Goal: Communication & Community: Answer question/provide support

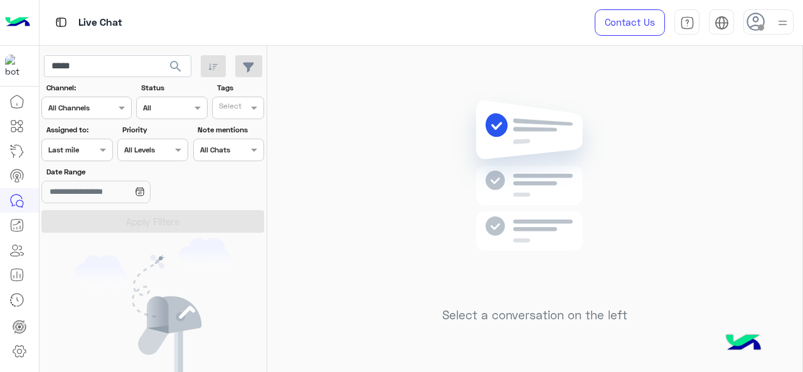
click at [88, 158] on div "Assigned on Last mile" at bounding box center [76, 150] width 71 height 23
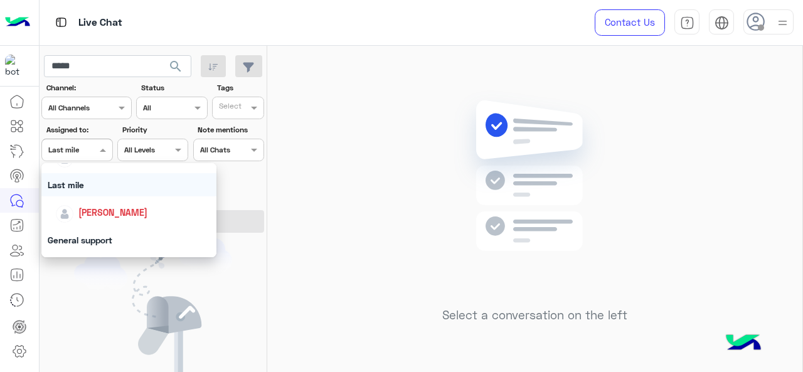
scroll to position [188, 0]
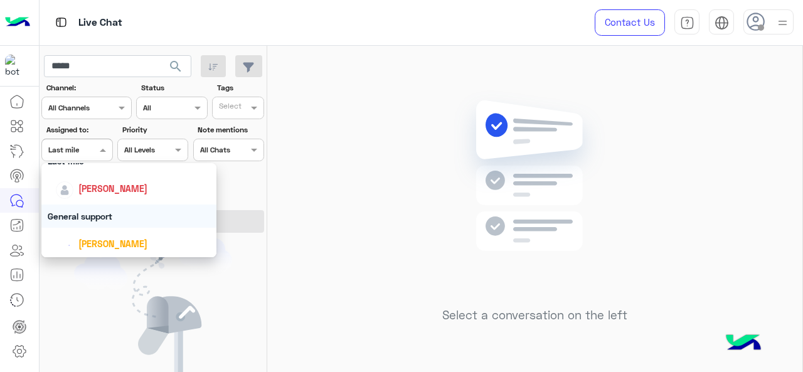
click at [95, 218] on div "General support" at bounding box center [129, 216] width 176 height 23
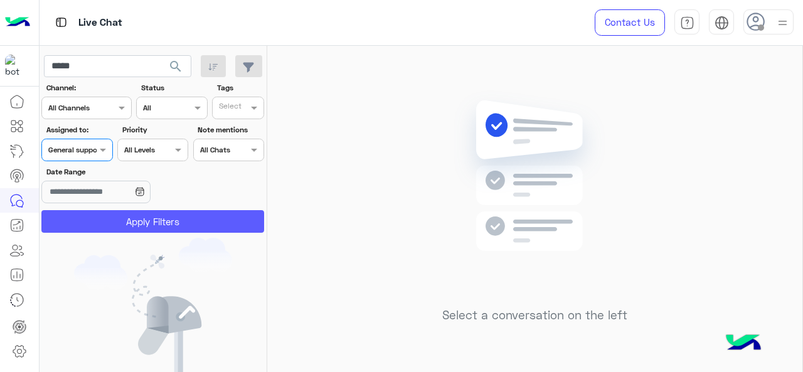
click at [99, 223] on button "Apply Filters" at bounding box center [152, 221] width 223 height 23
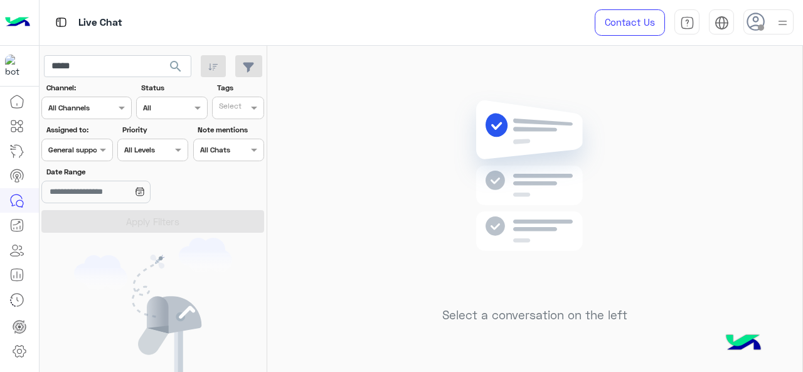
click at [100, 150] on span at bounding box center [105, 149] width 16 height 13
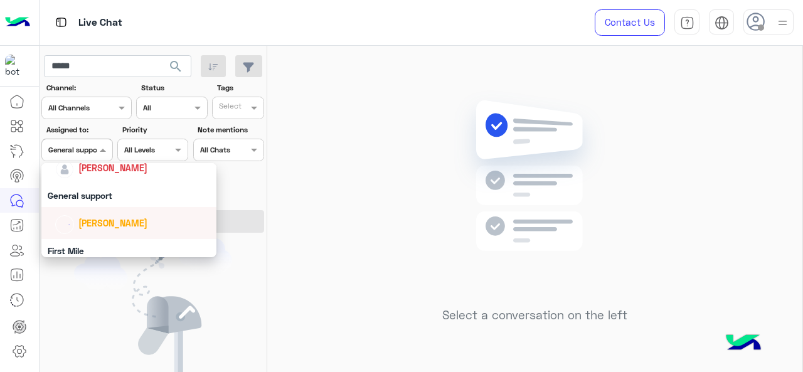
scroll to position [246, 0]
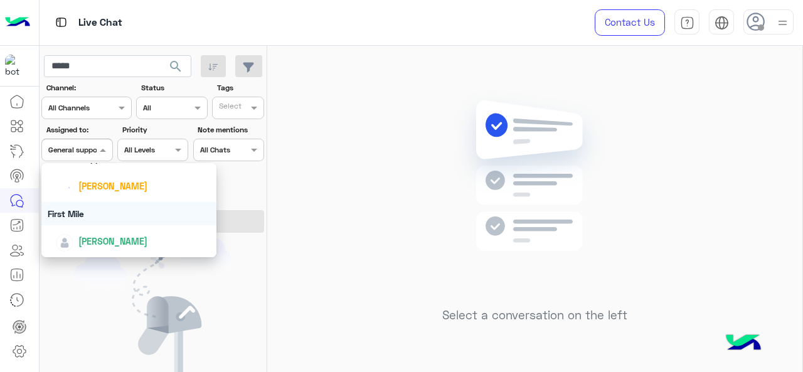
click at [102, 213] on div "First Mile" at bounding box center [129, 213] width 176 height 23
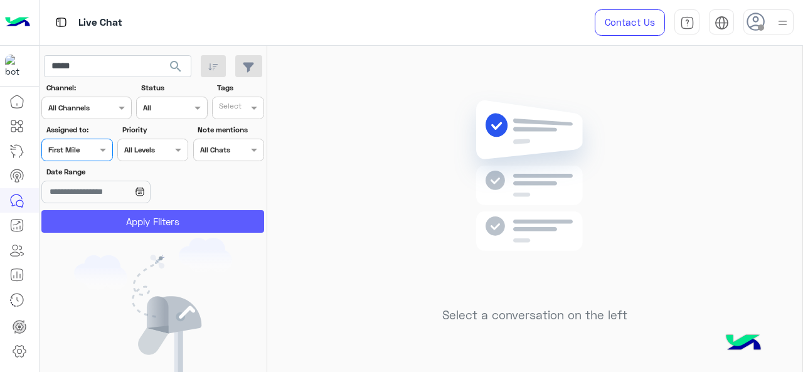
click at [101, 219] on button "Apply Filters" at bounding box center [152, 221] width 223 height 23
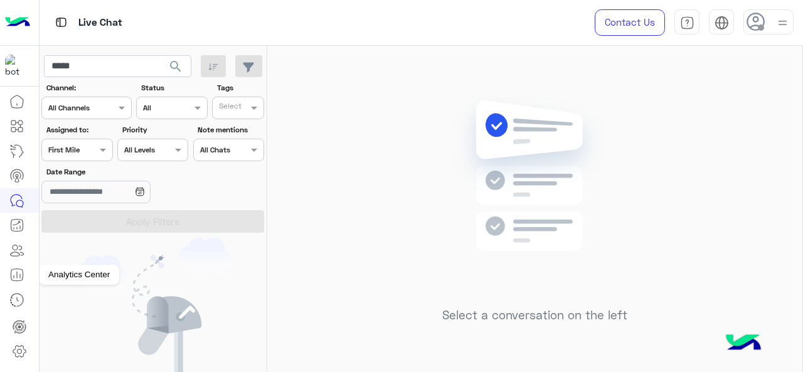
click at [16, 272] on icon at bounding box center [16, 274] width 15 height 15
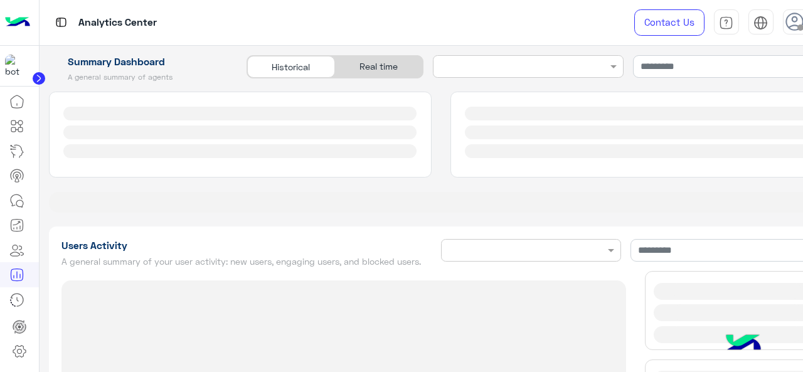
type input "**********"
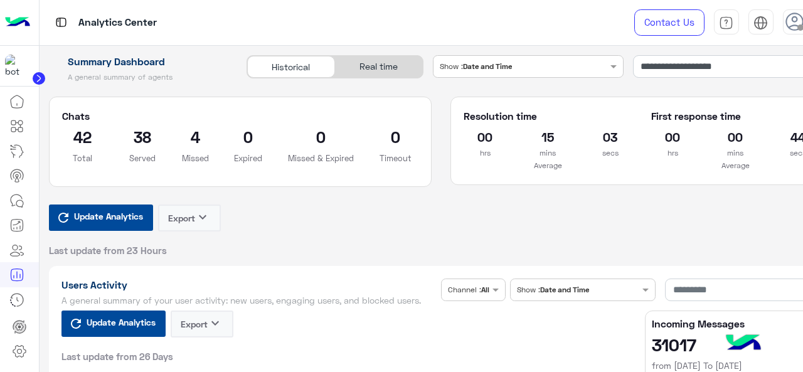
type input "**********"
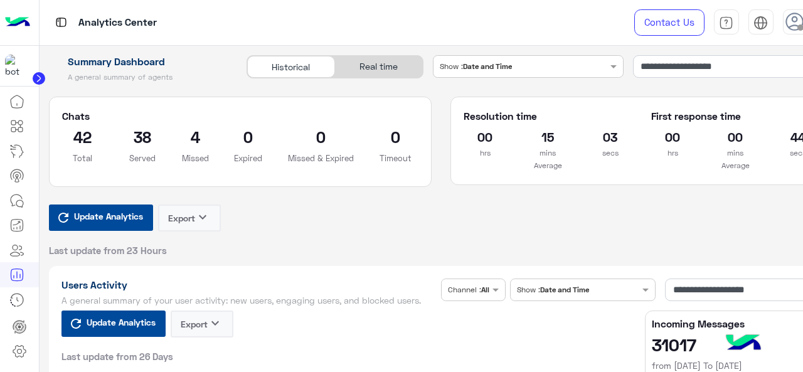
type input "**********"
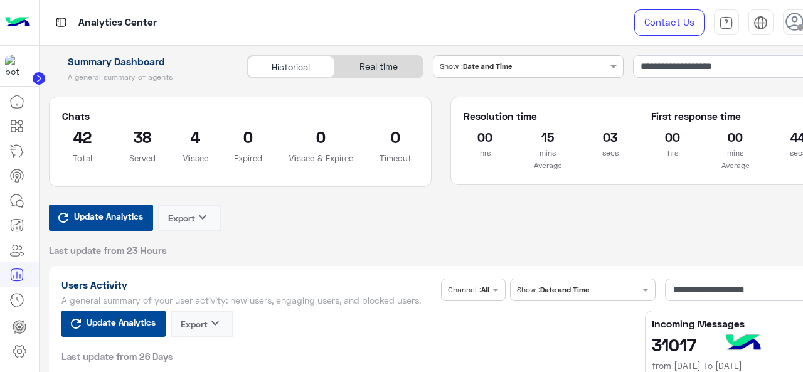
type input "**********"
click at [707, 58] on input "**********" at bounding box center [733, 66] width 200 height 23
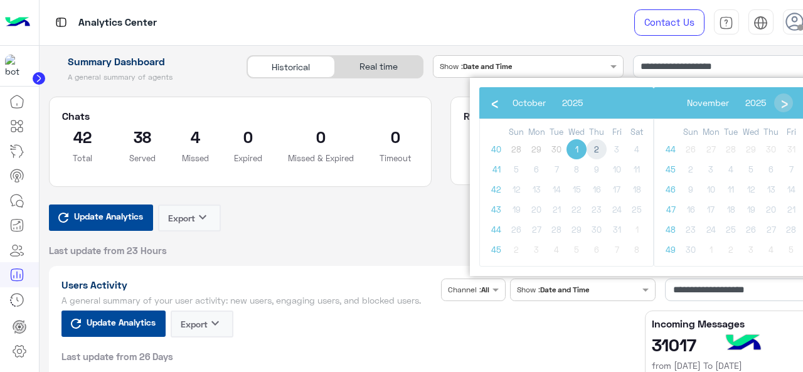
click at [601, 148] on span "2" at bounding box center [597, 149] width 20 height 20
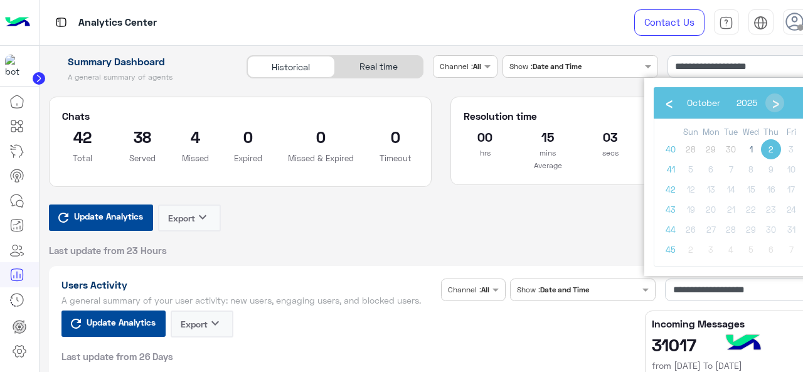
click at [769, 145] on span "2" at bounding box center [771, 149] width 20 height 20
type input "**********"
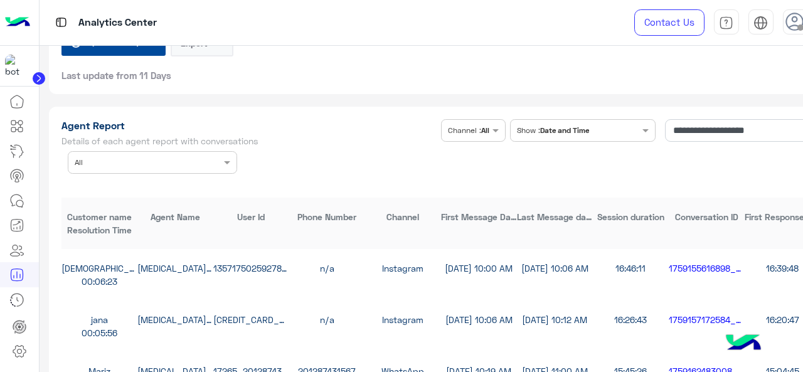
scroll to position [3514, 0]
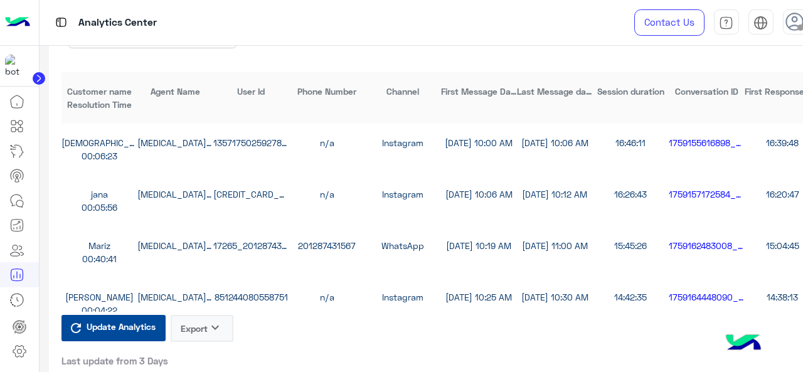
click at [217, 342] on button "Export keyboard_arrow_down" at bounding box center [202, 328] width 63 height 27
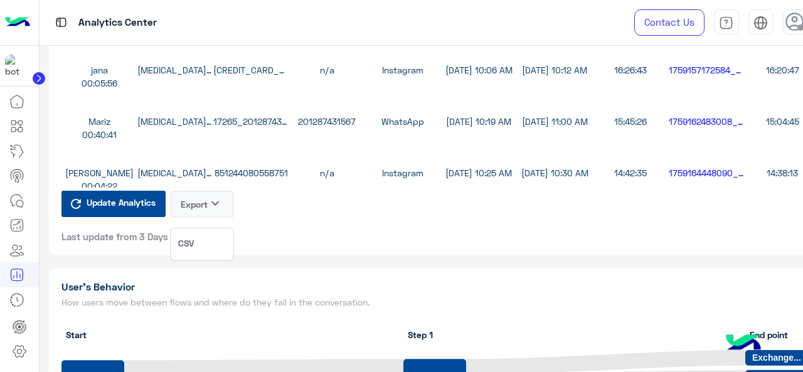
scroll to position [3389, 0]
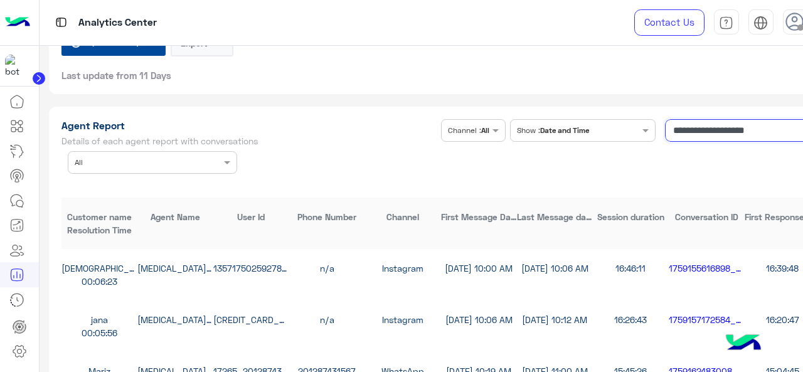
click at [719, 142] on input "**********" at bounding box center [742, 130] width 155 height 23
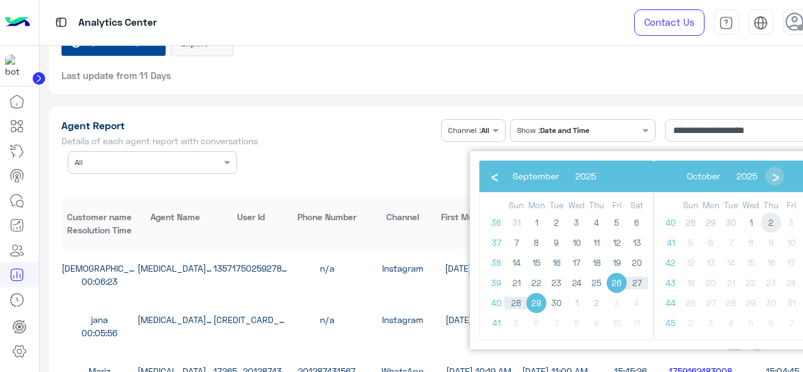
click at [767, 220] on span "2" at bounding box center [771, 223] width 20 height 20
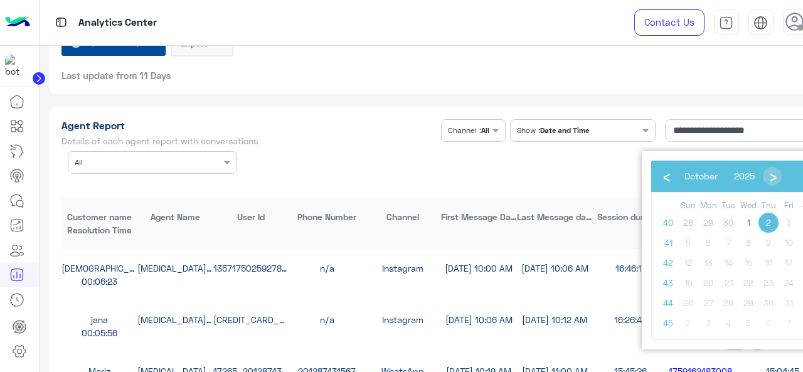
click at [767, 220] on span "2" at bounding box center [769, 223] width 20 height 20
type input "**********"
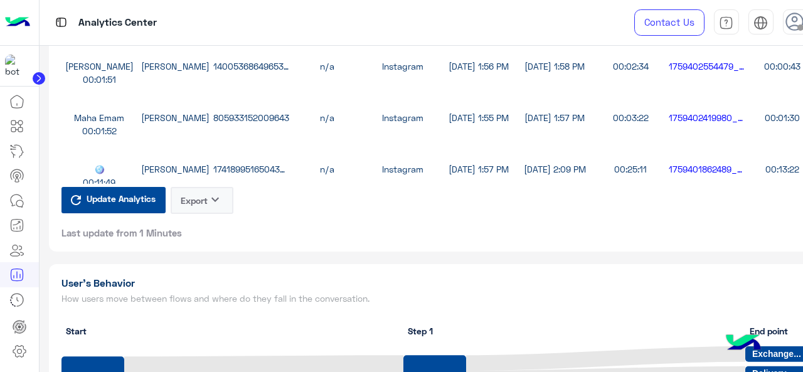
scroll to position [3703, 0]
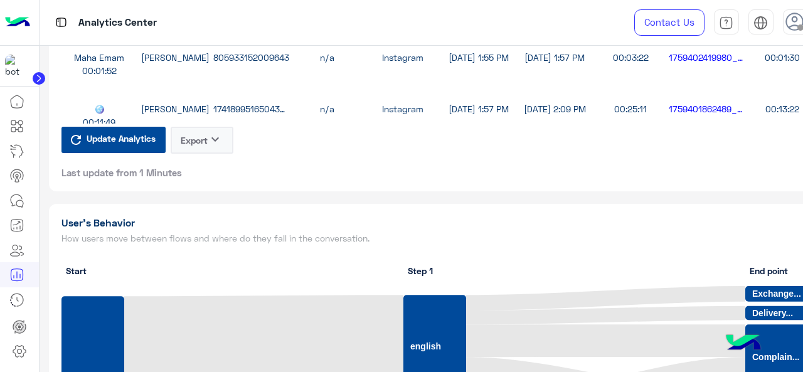
click at [198, 149] on button "Export keyboard_arrow_down" at bounding box center [202, 140] width 63 height 27
click at [200, 183] on button "CSV" at bounding box center [202, 180] width 63 height 23
click at [203, 146] on button "Export keyboard_arrow_down" at bounding box center [202, 140] width 63 height 27
click at [207, 179] on button "CSV" at bounding box center [202, 180] width 63 height 23
click at [206, 154] on button "Export keyboard_arrow_down" at bounding box center [202, 140] width 63 height 27
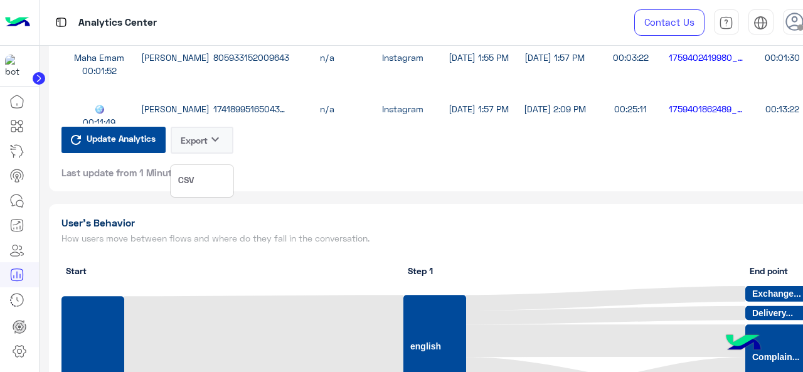
click at [201, 188] on button "CSV" at bounding box center [202, 180] width 63 height 23
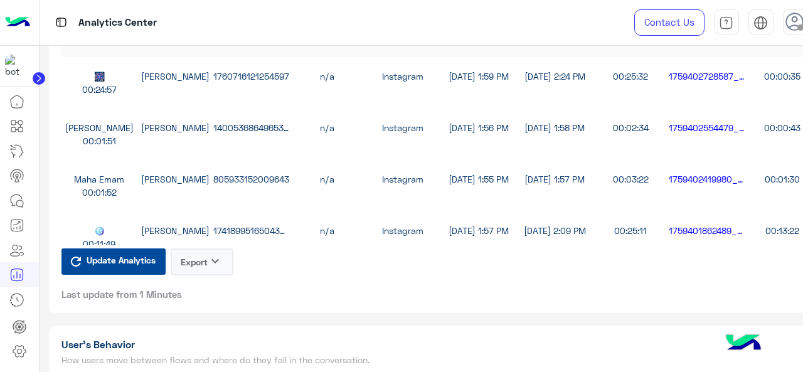
scroll to position [3577, 0]
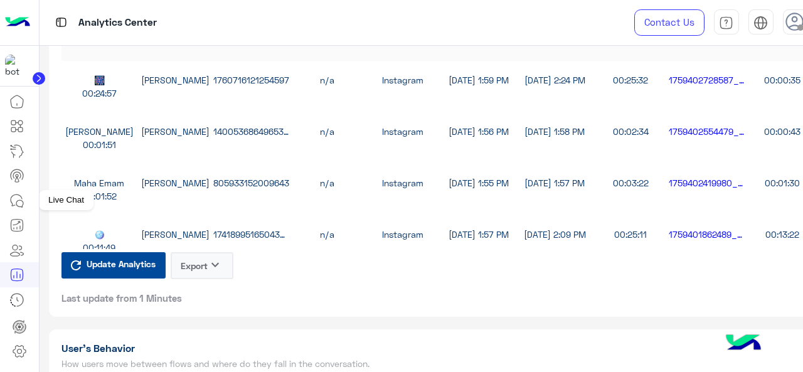
click at [20, 201] on icon at bounding box center [16, 200] width 15 height 15
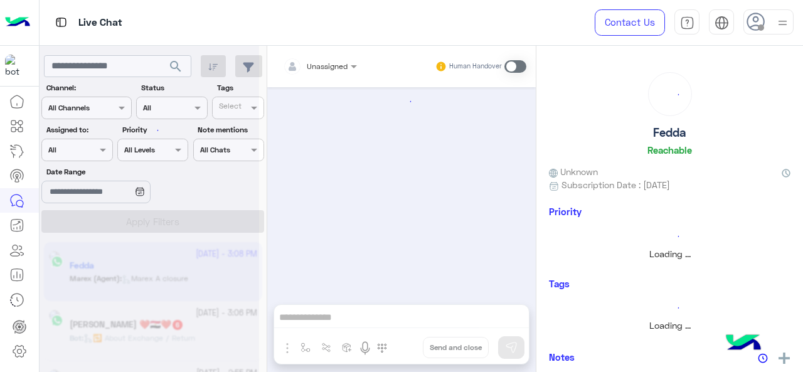
scroll to position [447, 0]
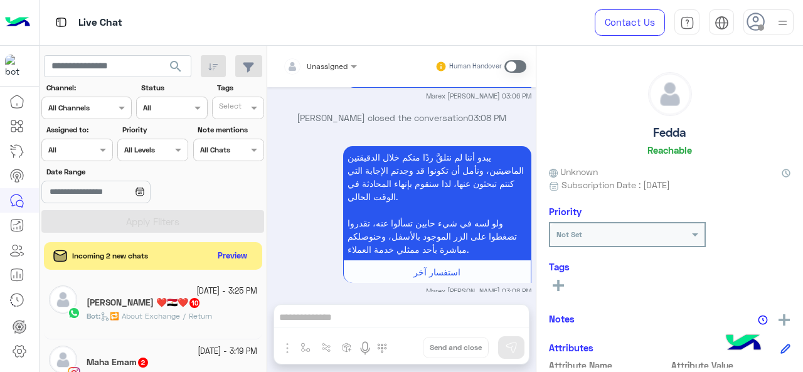
click at [78, 159] on div "Assigned on All" at bounding box center [76, 150] width 71 height 23
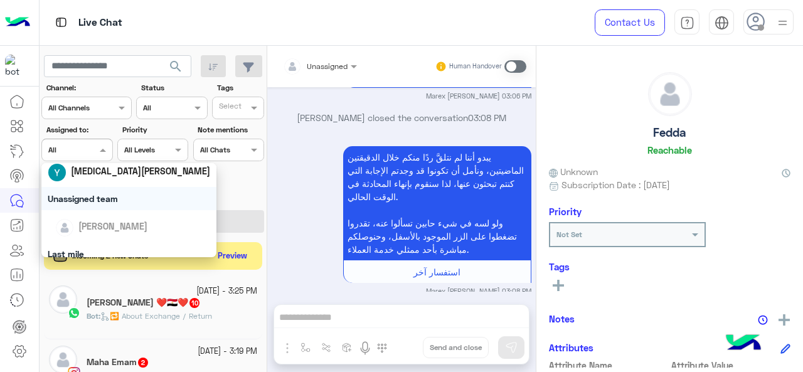
scroll to position [126, 0]
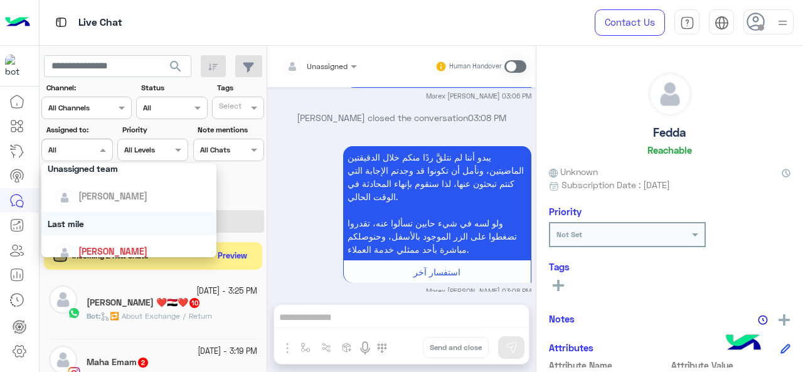
click at [98, 215] on div "Last mile" at bounding box center [129, 223] width 176 height 23
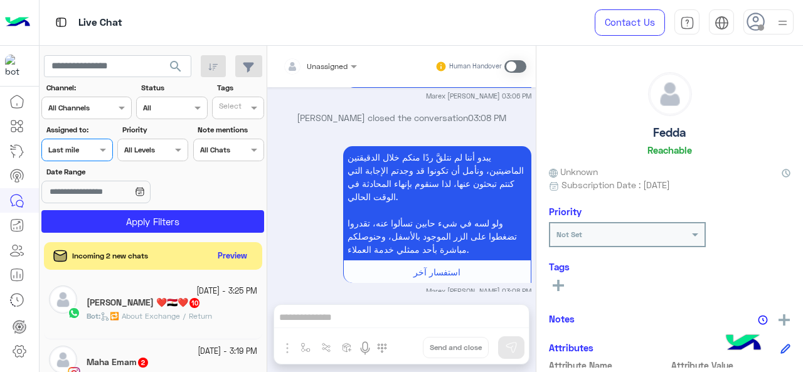
click at [109, 208] on section "Channel: Channel All Channels Status Channel All Tags Select Assigned to: Assig…" at bounding box center [153, 157] width 209 height 151
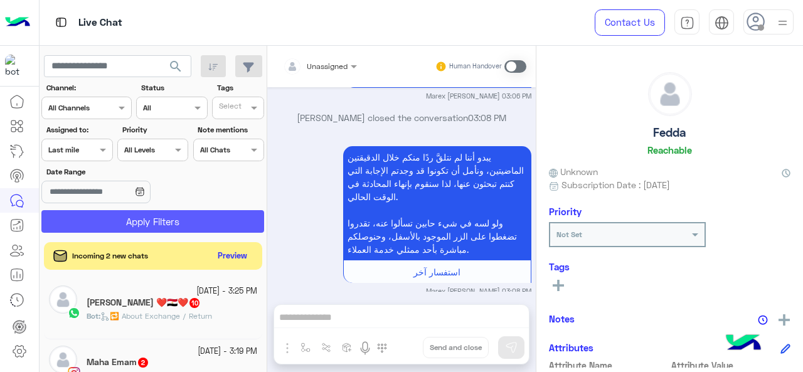
click at [106, 216] on button "Apply Filters" at bounding box center [152, 221] width 223 height 23
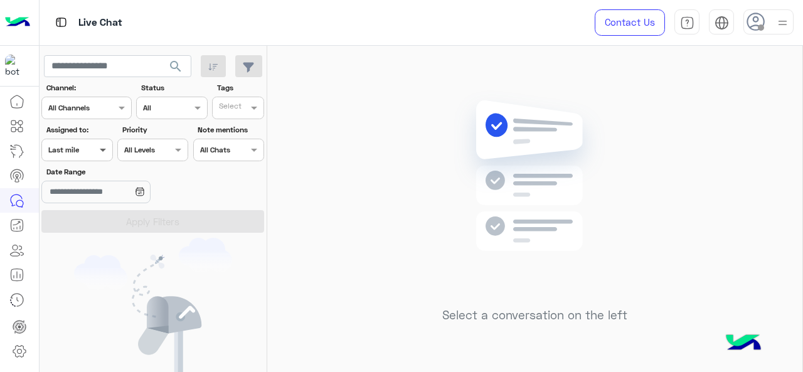
click at [97, 151] on span at bounding box center [105, 149] width 16 height 13
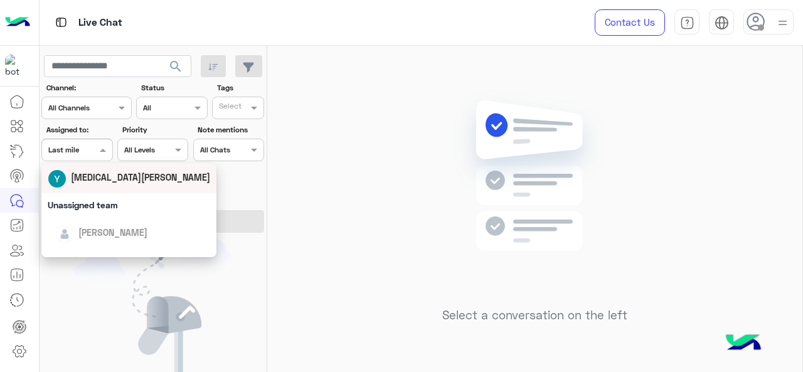
scroll to position [246, 0]
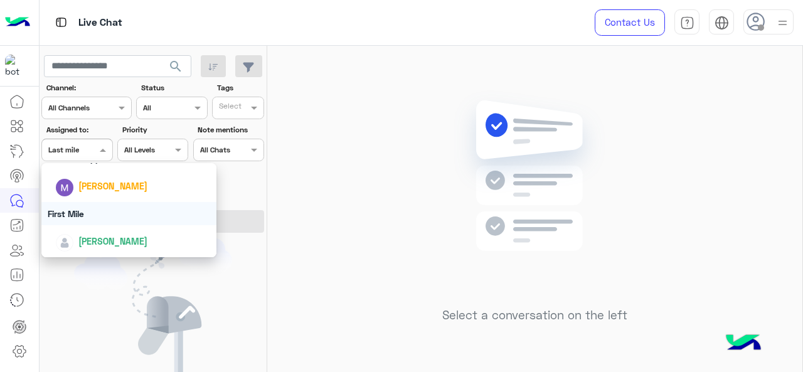
click at [105, 215] on div "First Mile" at bounding box center [129, 213] width 176 height 23
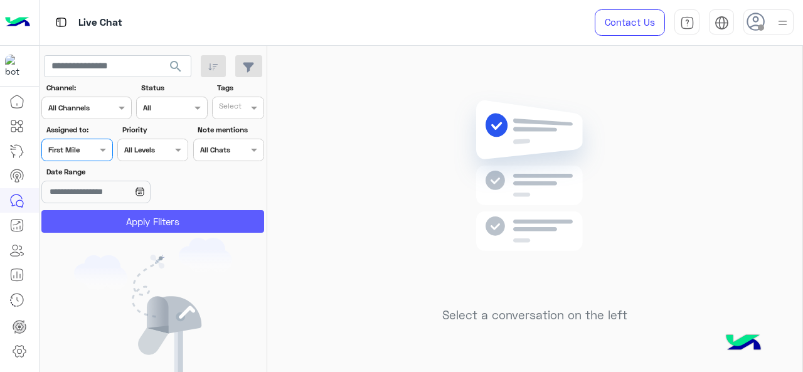
click at [104, 215] on button "Apply Filters" at bounding box center [152, 221] width 223 height 23
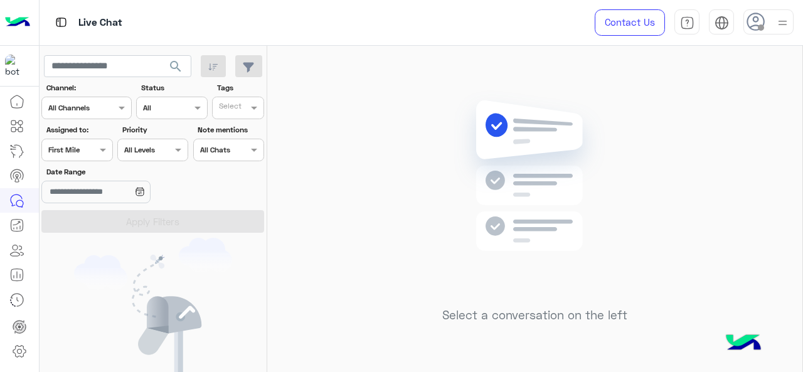
click at [119, 150] on div at bounding box center [153, 148] width 70 height 12
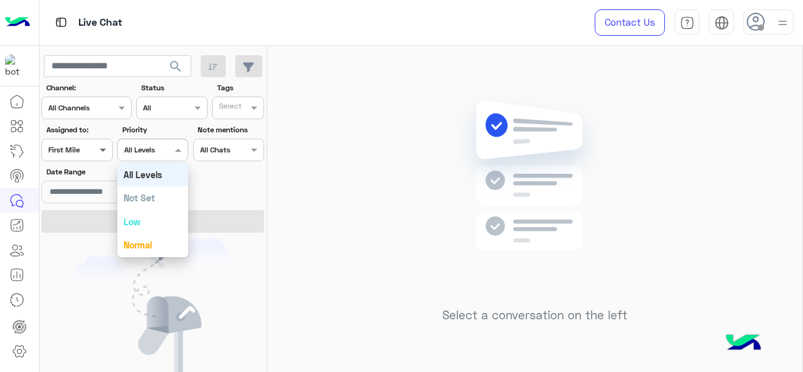
click at [100, 147] on span at bounding box center [105, 149] width 16 height 13
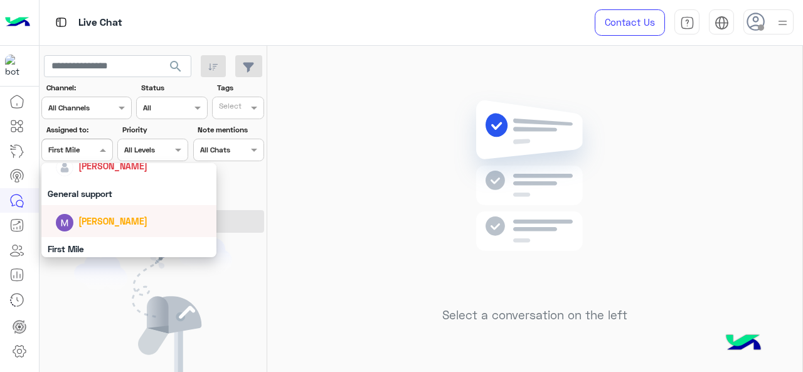
scroll to position [183, 0]
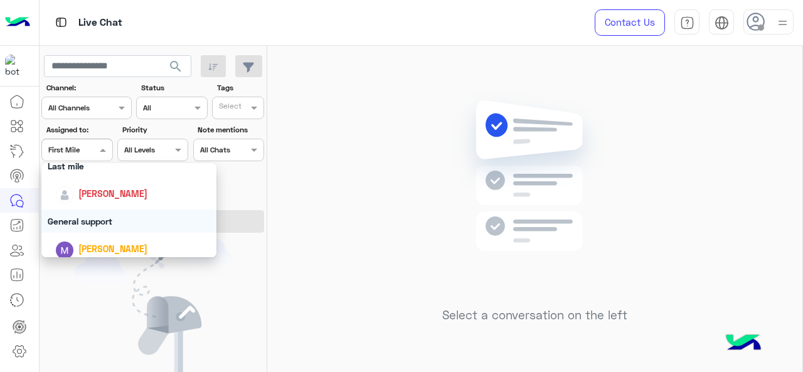
click at [113, 217] on div "General support" at bounding box center [129, 221] width 176 height 23
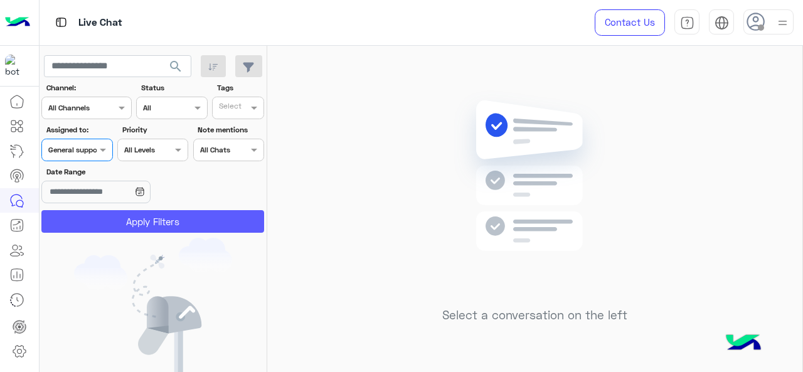
click at [114, 219] on button "Apply Filters" at bounding box center [152, 221] width 223 height 23
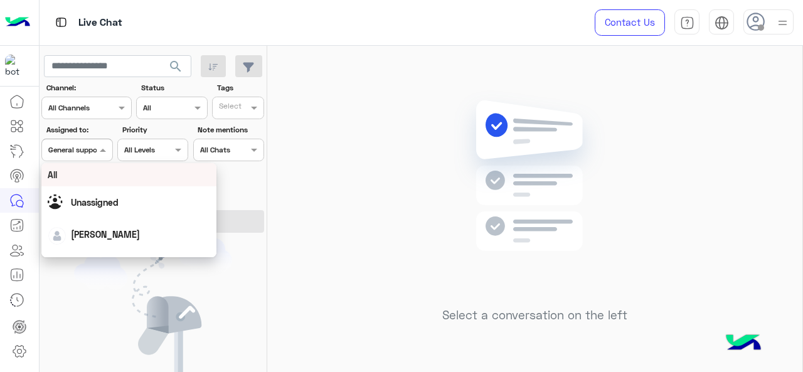
click at [78, 151] on div at bounding box center [77, 148] width 70 height 12
click at [84, 178] on div "All" at bounding box center [129, 174] width 163 height 13
click at [95, 139] on div "Assigned on All" at bounding box center [76, 150] width 71 height 23
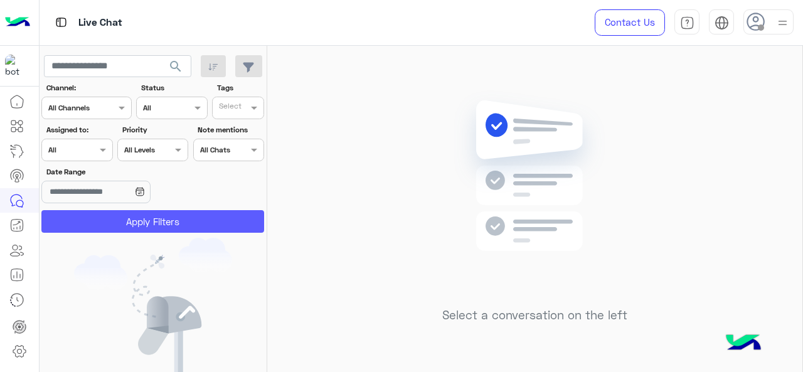
click at [196, 223] on button "Apply Filters" at bounding box center [152, 221] width 223 height 23
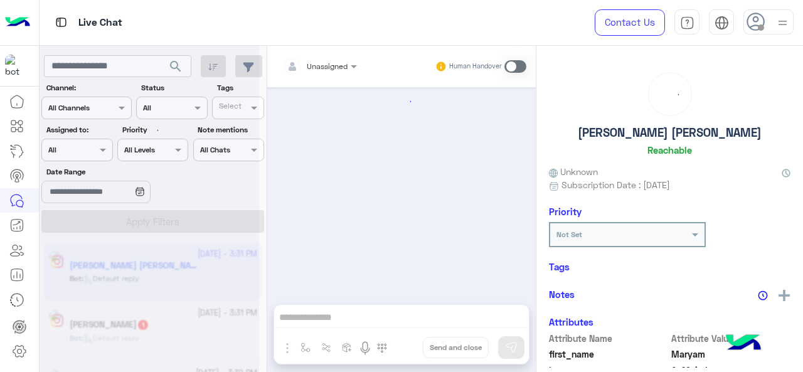
click at [123, 63] on div at bounding box center [150, 191] width 220 height 372
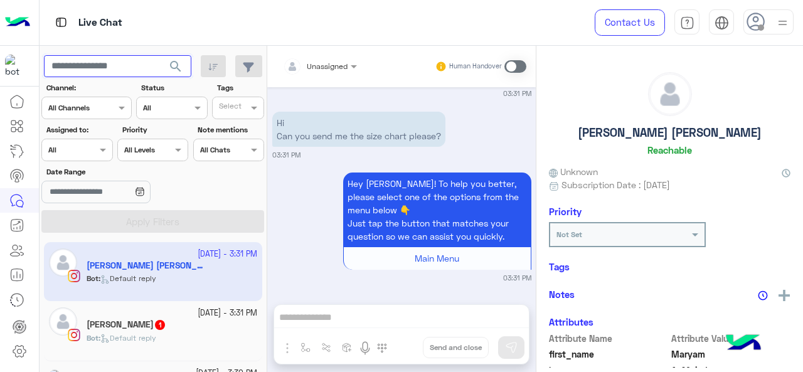
click at [107, 70] on input "text" at bounding box center [117, 66] width 147 height 23
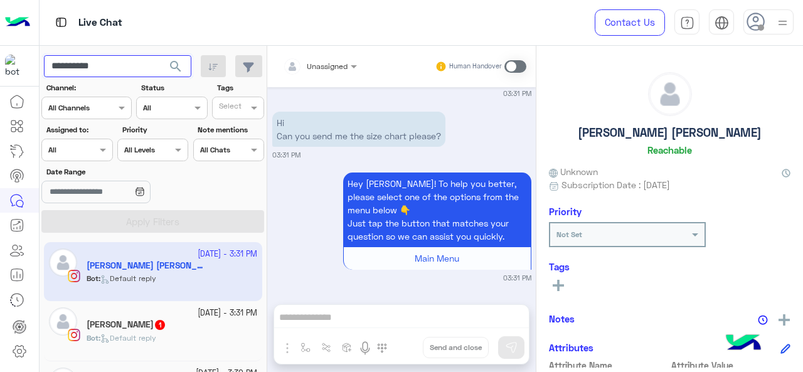
type input "**********"
click at [175, 66] on span "search" at bounding box center [175, 66] width 15 height 15
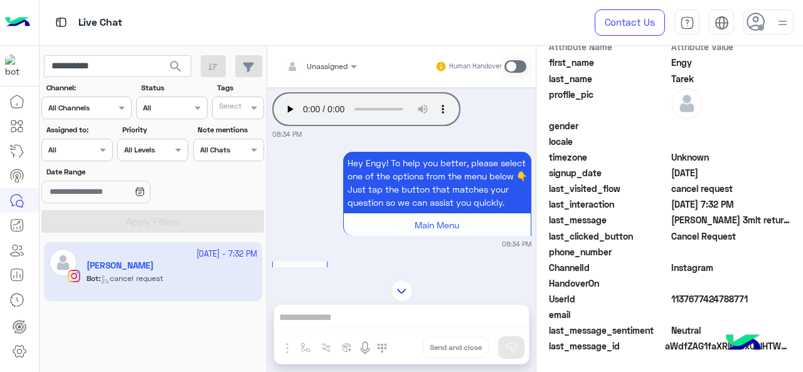
scroll to position [443, 0]
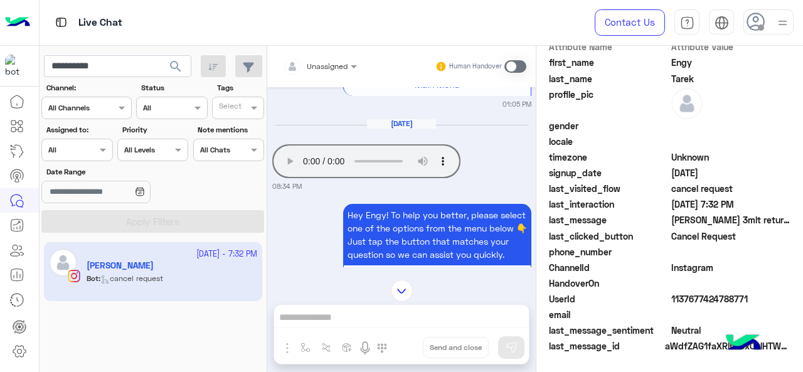
click at [311, 231] on div "Hey Engy! To help you better, please select one of the options from the menu be…" at bounding box center [401, 251] width 259 height 100
click at [491, 191] on small "08:34 PM" at bounding box center [401, 186] width 259 height 10
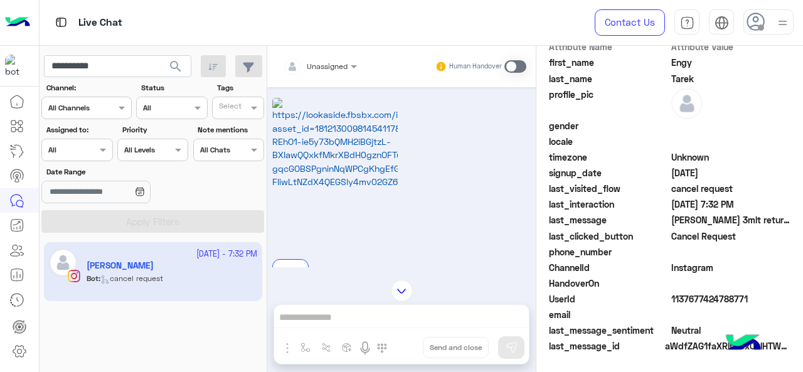
scroll to position [63, 0]
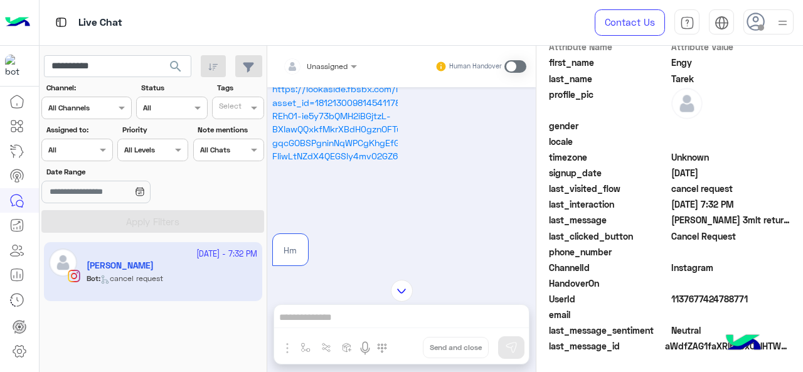
click at [344, 68] on div at bounding box center [320, 64] width 87 height 12
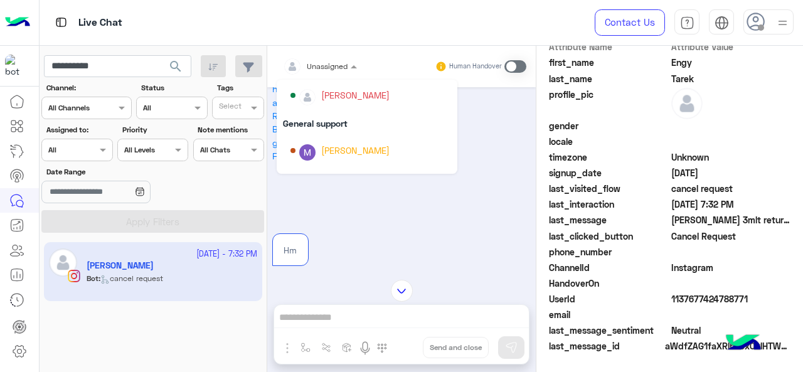
scroll to position [188, 0]
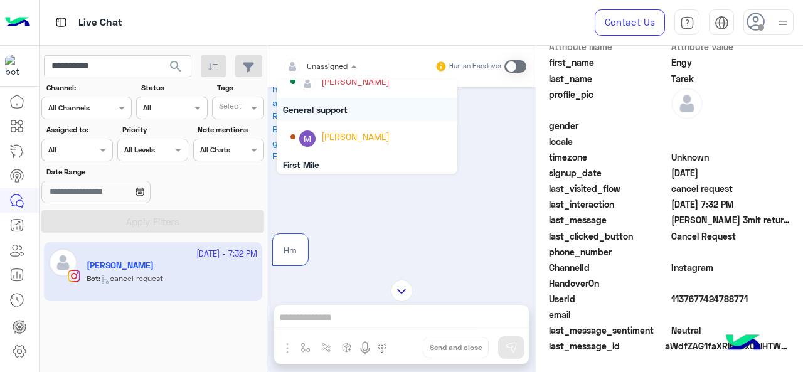
click at [346, 105] on div "General support" at bounding box center [367, 109] width 181 height 23
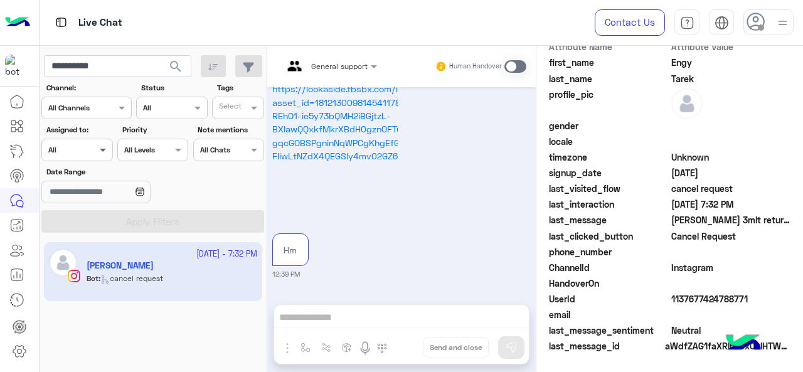
scroll to position [2896, 0]
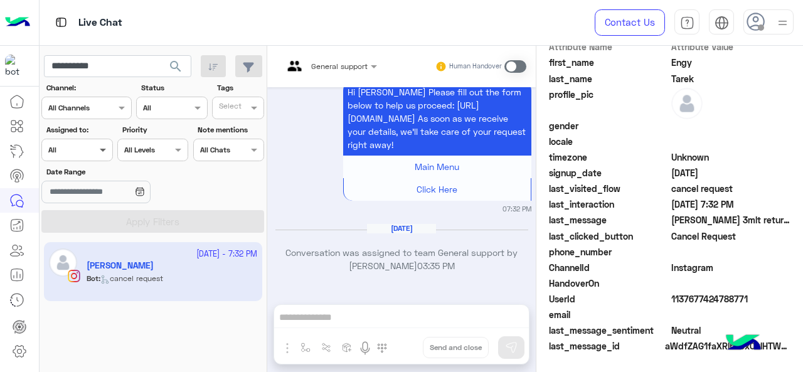
click at [97, 154] on span at bounding box center [105, 149] width 16 height 13
drag, startPoint x: 340, startPoint y: 221, endPoint x: 325, endPoint y: 226, distance: 15.3
click at [340, 221] on div "[DATE] Replied to your story Hm 12:39 PM Hi [PERSON_NAME], Thanks for contactin…" at bounding box center [401, 189] width 269 height 205
click at [97, 150] on span at bounding box center [105, 149] width 16 height 13
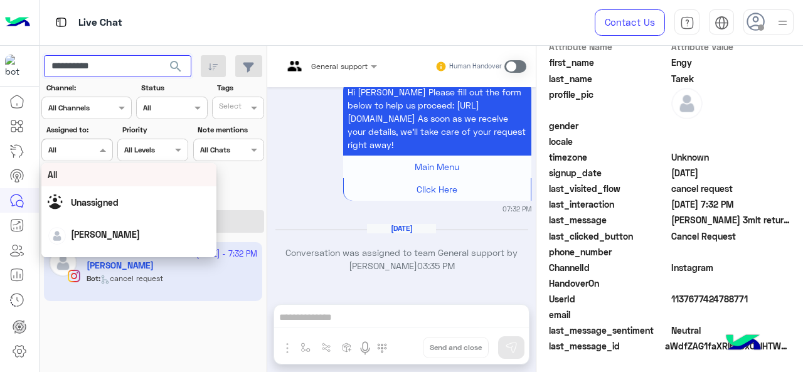
click at [146, 60] on input "**********" at bounding box center [117, 66] width 147 height 23
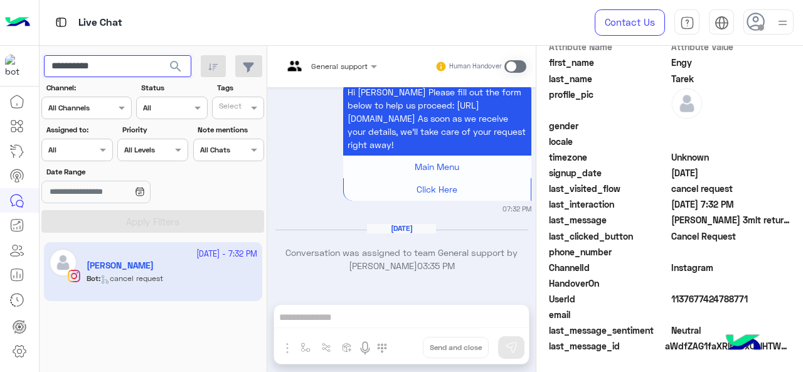
click at [146, 60] on input "**********" at bounding box center [117, 66] width 147 height 23
click at [198, 71] on div "search" at bounding box center [153, 66] width 218 height 23
click at [186, 71] on button "search" at bounding box center [176, 68] width 31 height 27
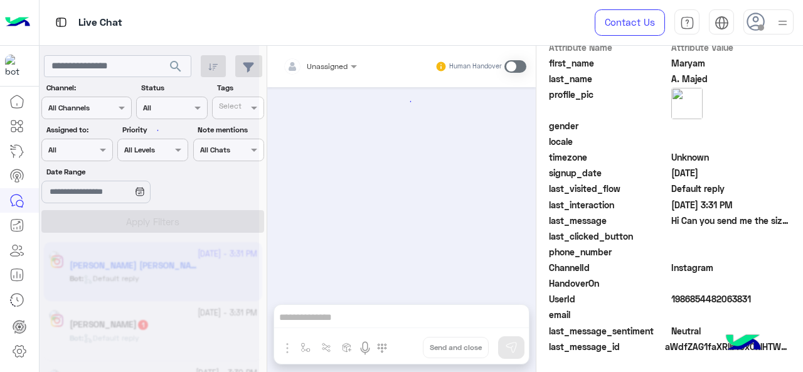
click at [103, 154] on div at bounding box center [150, 191] width 220 height 372
click at [99, 153] on div at bounding box center [150, 191] width 220 height 372
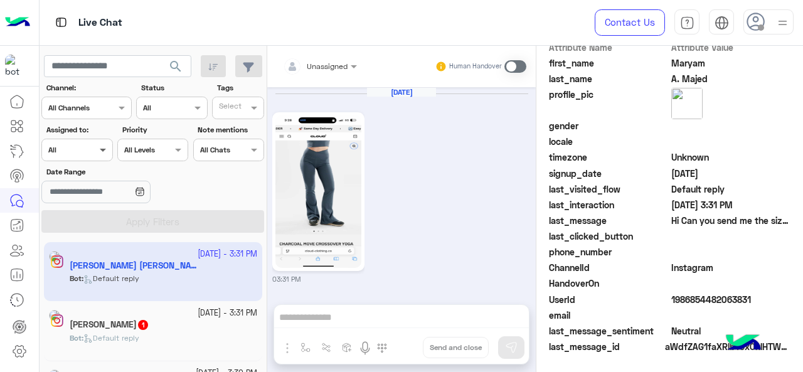
scroll to position [309, 0]
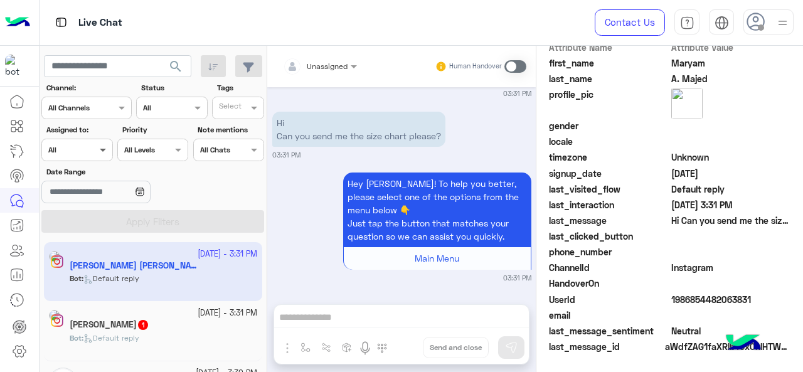
click at [99, 146] on span at bounding box center [105, 149] width 16 height 13
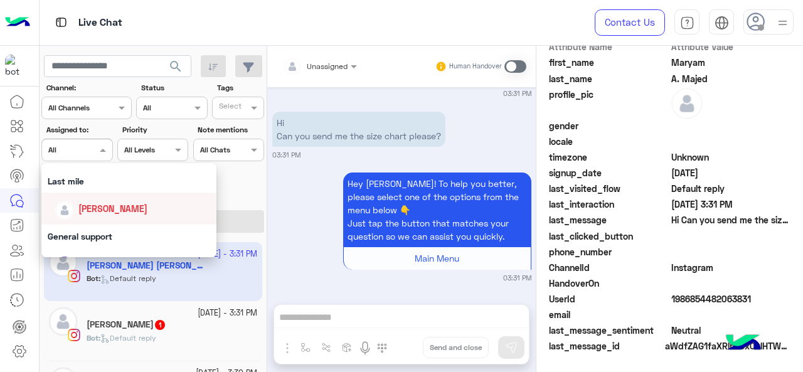
scroll to position [188, 0]
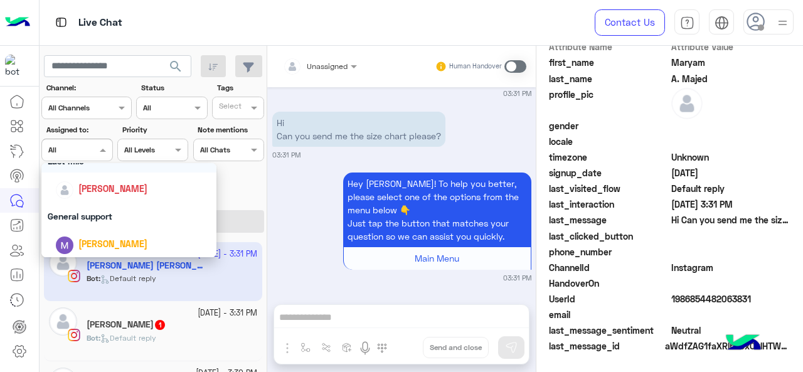
click at [78, 169] on div "Last mile" at bounding box center [129, 160] width 176 height 23
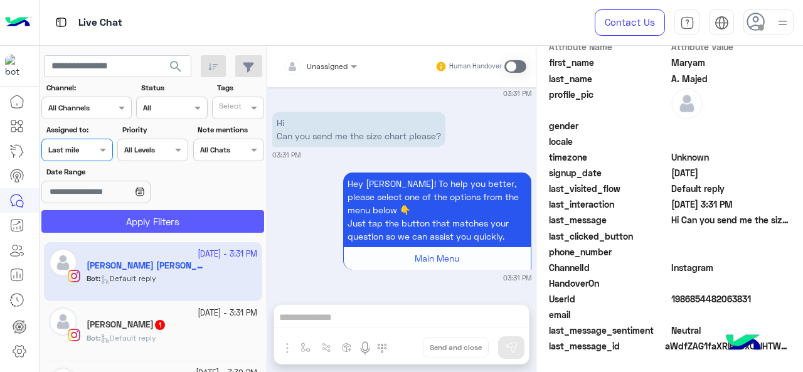
click at [79, 210] on section "Channel: Channel All Channels Status Channel All Tags Select Assigned to: Assig…" at bounding box center [153, 157] width 209 height 151
click at [77, 211] on button "Apply Filters" at bounding box center [152, 221] width 223 height 23
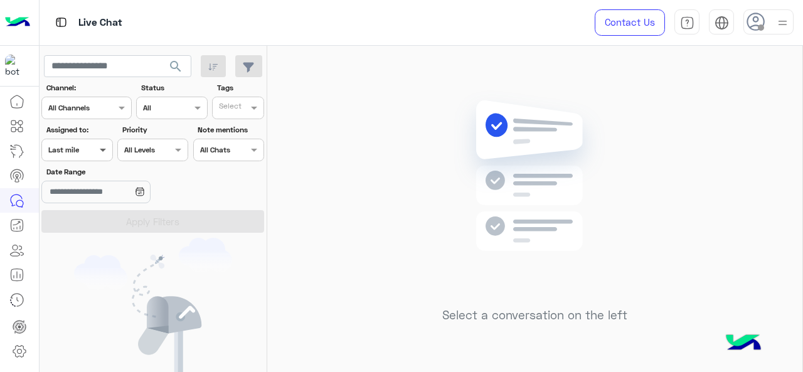
click at [99, 149] on span at bounding box center [105, 149] width 16 height 13
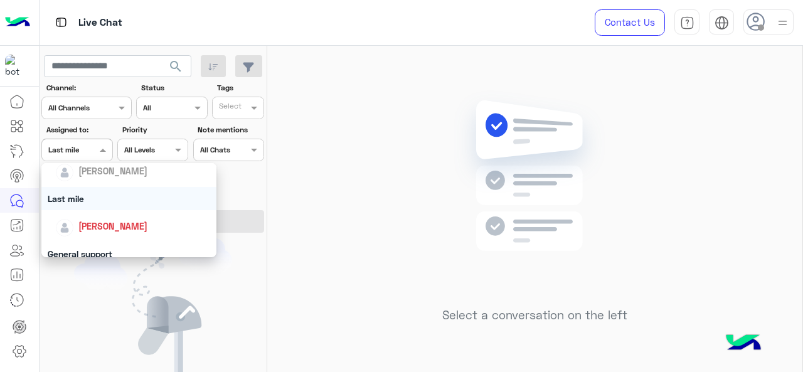
scroll to position [188, 0]
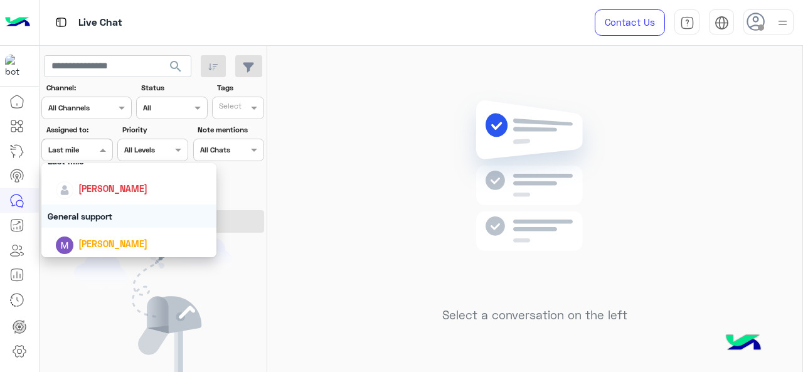
click at [87, 225] on div "General support" at bounding box center [129, 216] width 176 height 23
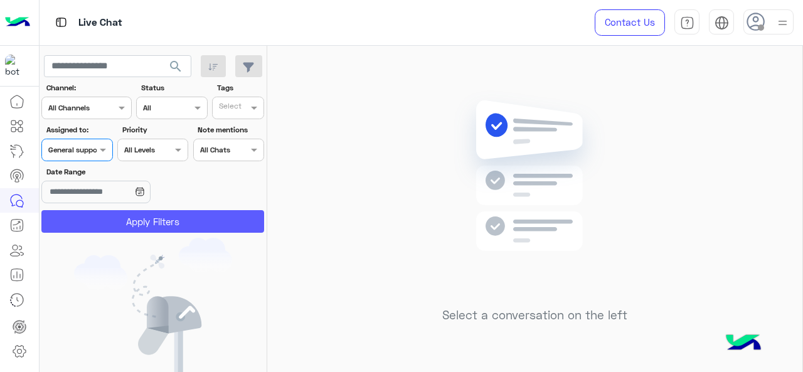
click at [107, 222] on button "Apply Filters" at bounding box center [152, 221] width 223 height 23
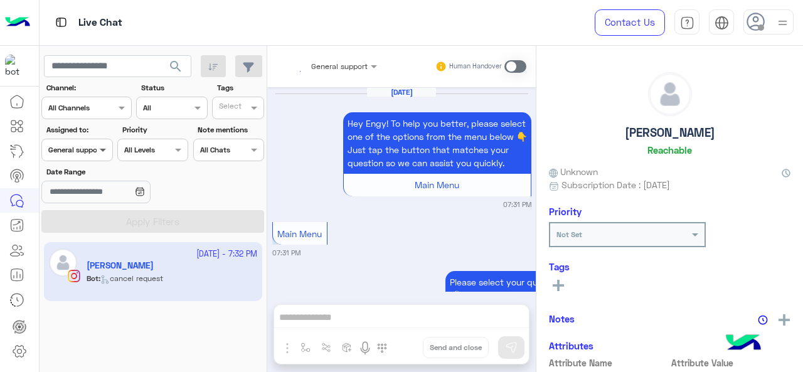
scroll to position [805, 0]
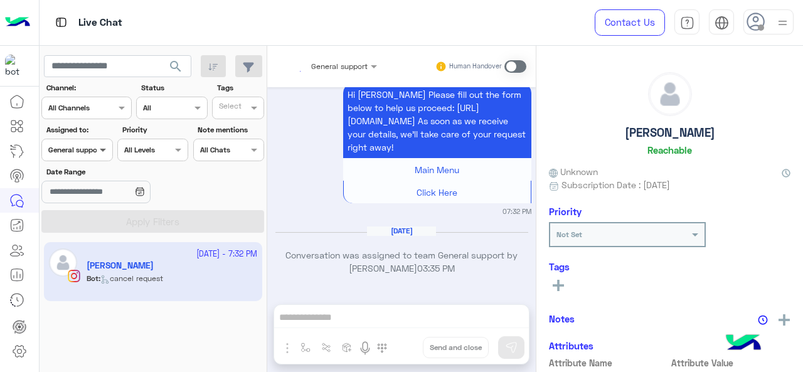
click at [100, 147] on span at bounding box center [105, 149] width 16 height 13
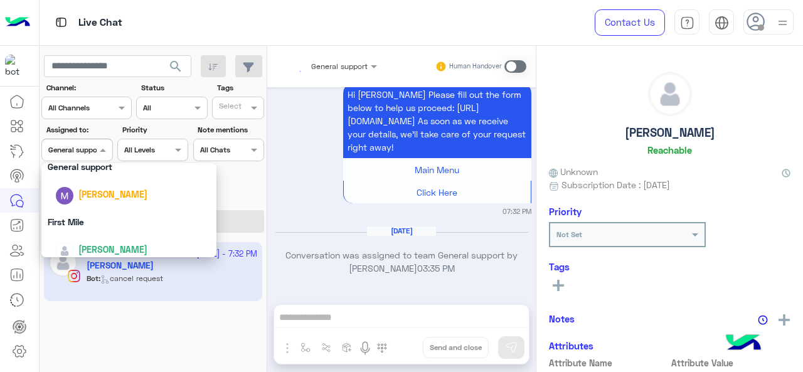
scroll to position [246, 0]
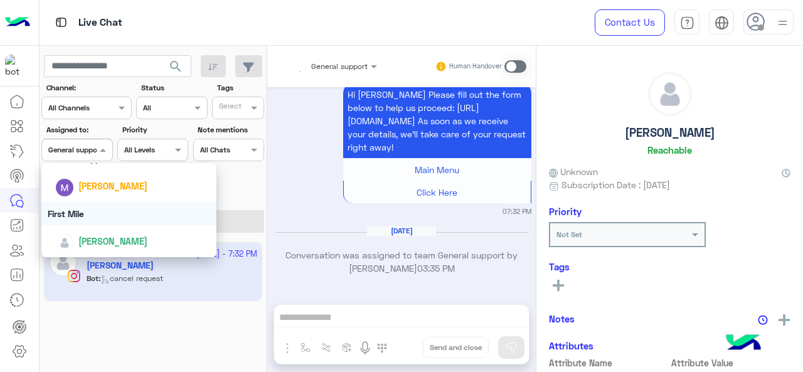
click at [110, 217] on div "First Mile" at bounding box center [129, 213] width 176 height 23
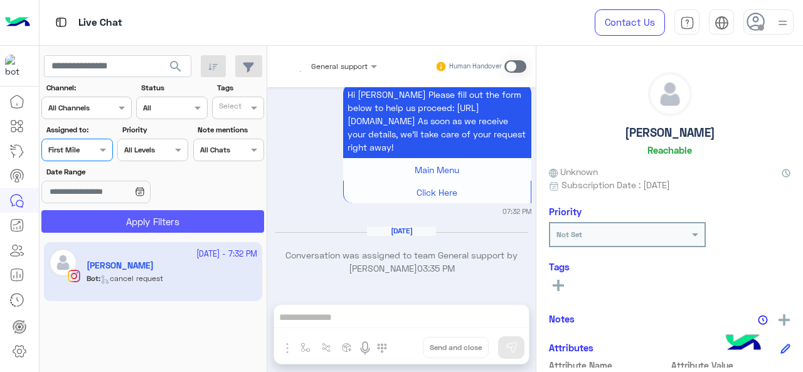
click at [119, 224] on button "Apply Filters" at bounding box center [152, 221] width 223 height 23
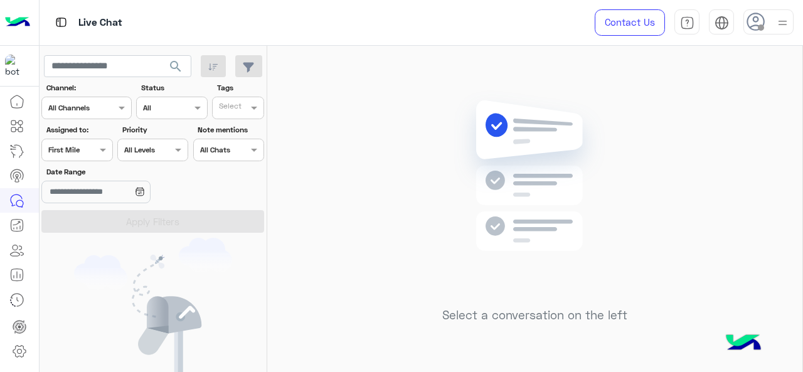
click at [93, 154] on div "Assigned on First Mile" at bounding box center [69, 149] width 54 height 11
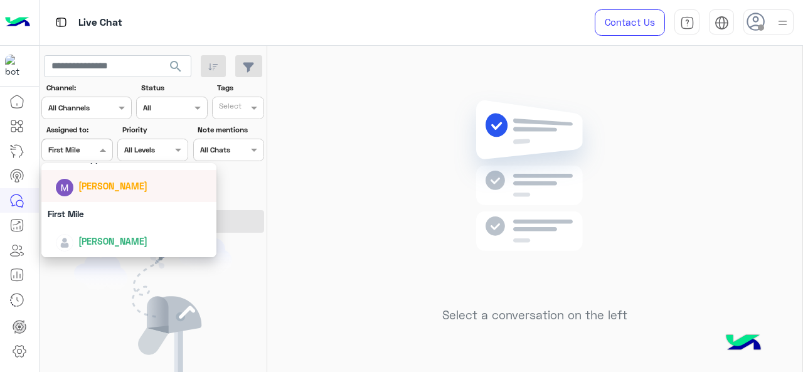
scroll to position [183, 0]
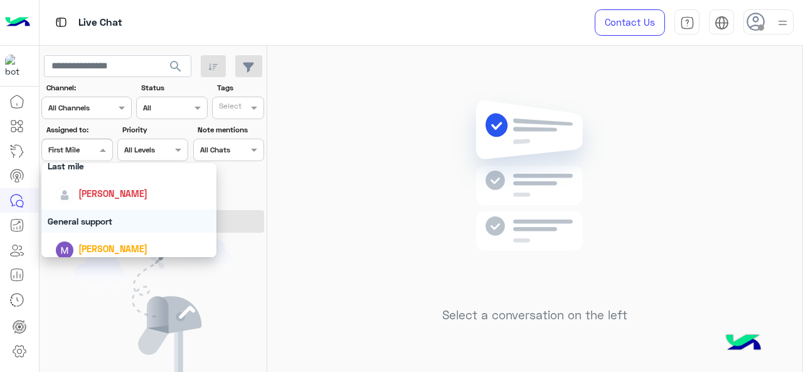
click at [104, 218] on div "General support" at bounding box center [129, 221] width 176 height 23
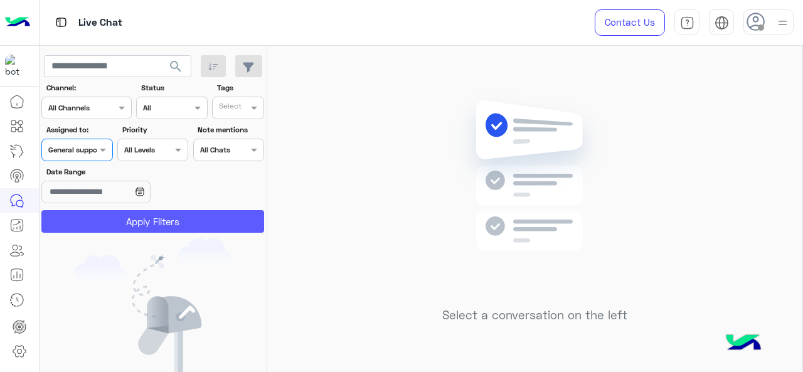
click at [109, 218] on button "Apply Filters" at bounding box center [152, 221] width 223 height 23
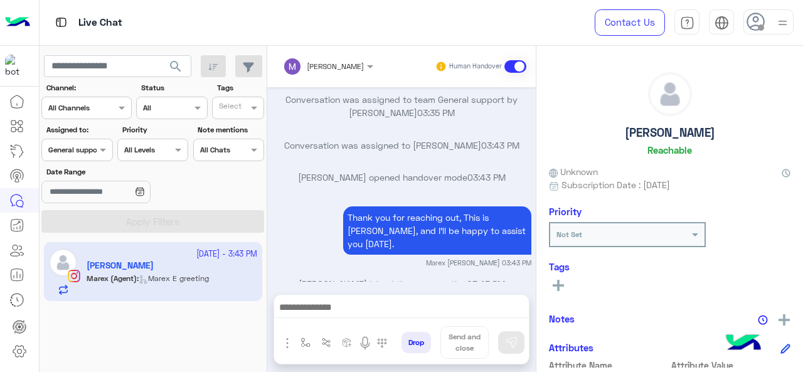
scroll to position [514, 0]
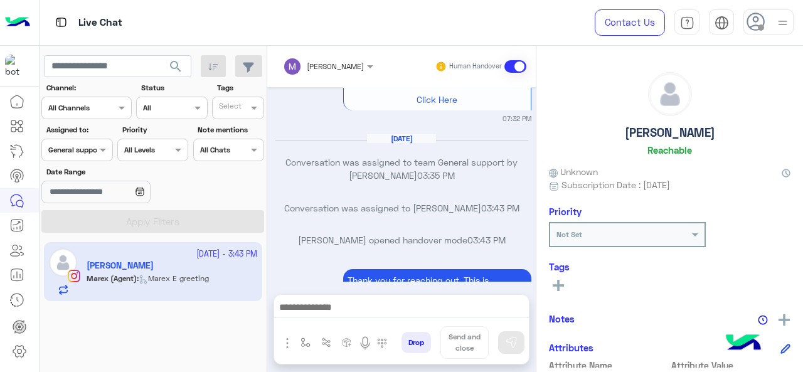
click at [90, 155] on div "General support" at bounding box center [75, 149] width 55 height 11
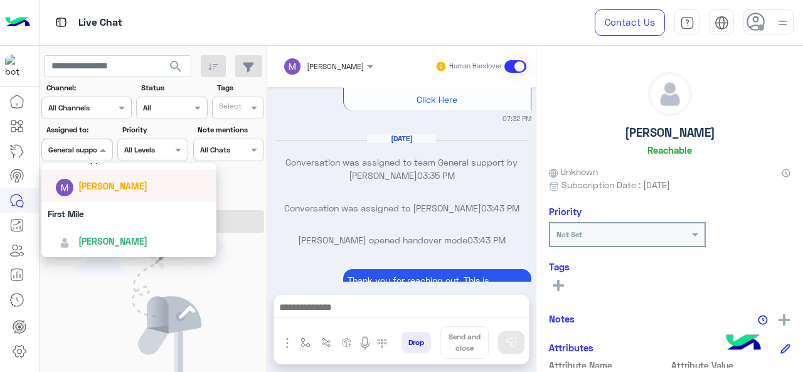
scroll to position [638, 0]
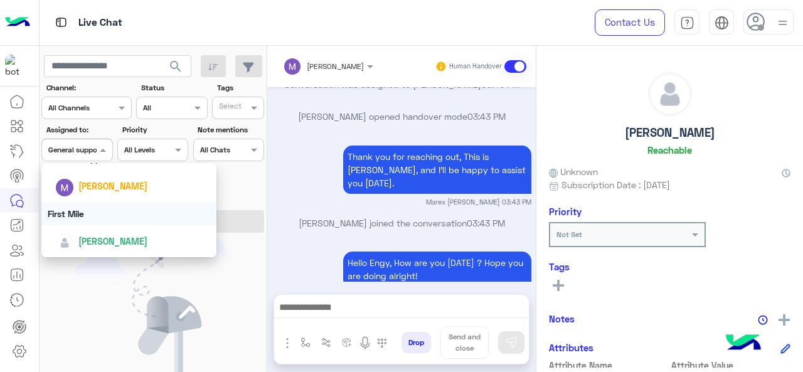
click at [100, 213] on div "First Mile" at bounding box center [129, 213] width 176 height 23
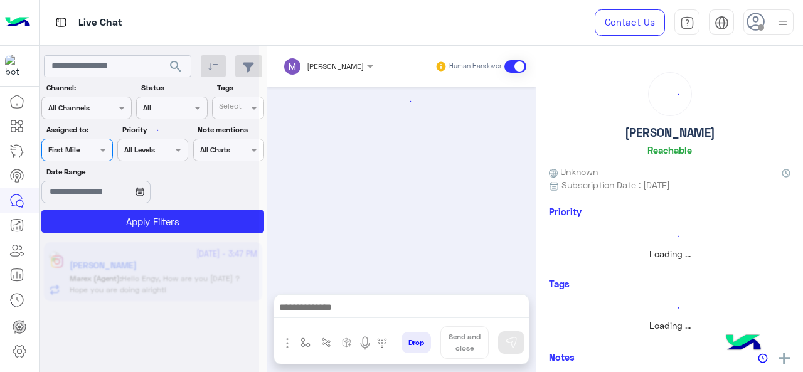
scroll to position [0, 0]
click at [100, 213] on div at bounding box center [150, 191] width 220 height 372
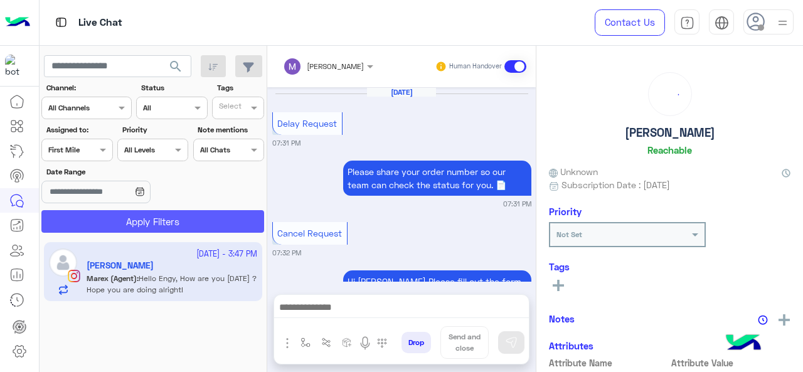
scroll to position [404, 0]
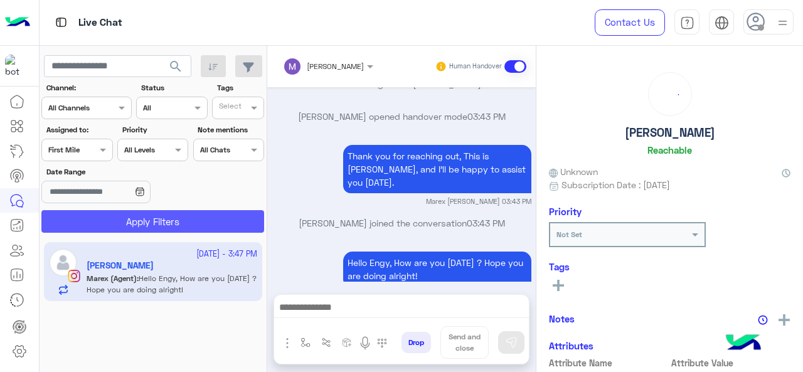
click at [97, 222] on button "Apply Filters" at bounding box center [152, 221] width 223 height 23
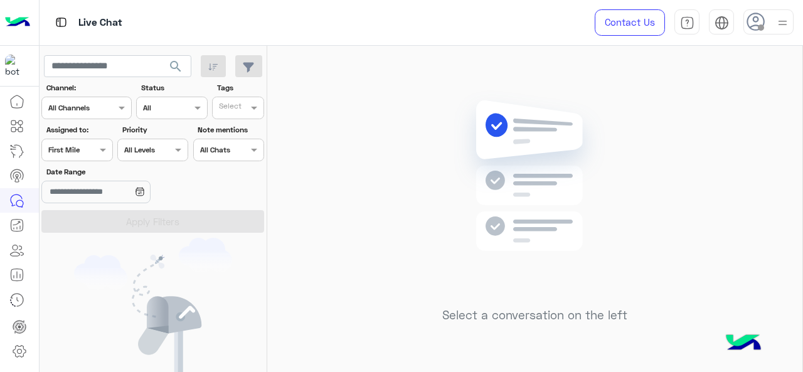
drag, startPoint x: 74, startPoint y: 148, endPoint x: 66, endPoint y: 161, distance: 15.0
click at [73, 149] on input "text" at bounding box center [62, 148] width 29 height 11
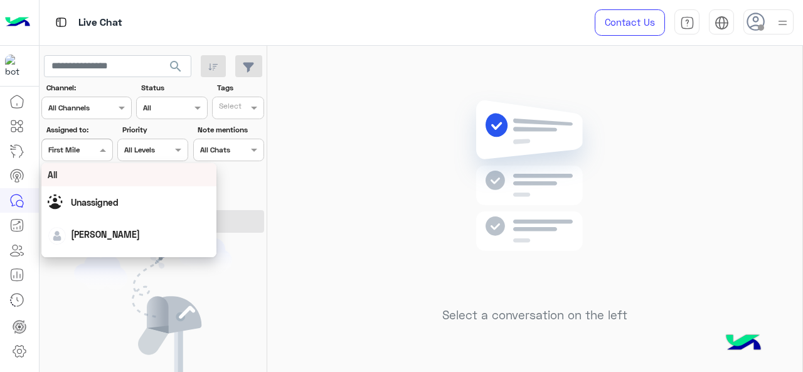
click at [67, 183] on div "All" at bounding box center [129, 174] width 176 height 23
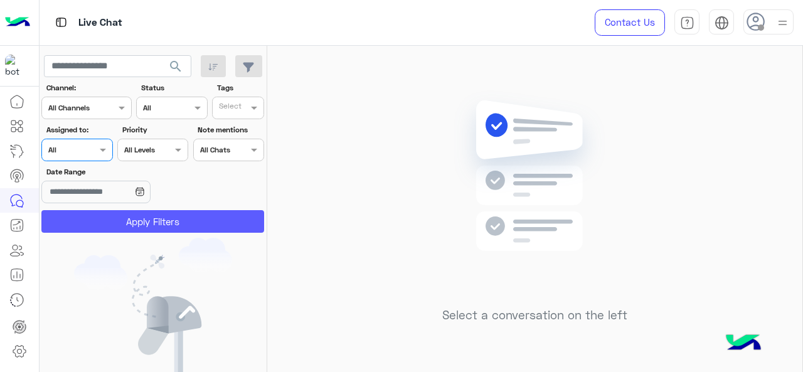
click at [77, 219] on button "Apply Filters" at bounding box center [152, 221] width 223 height 23
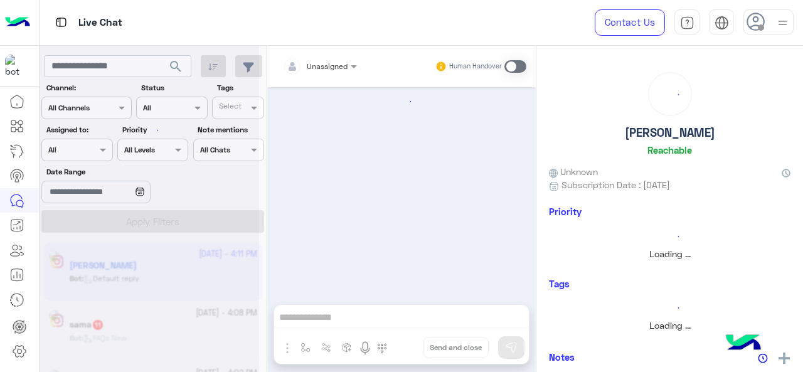
scroll to position [53, 0]
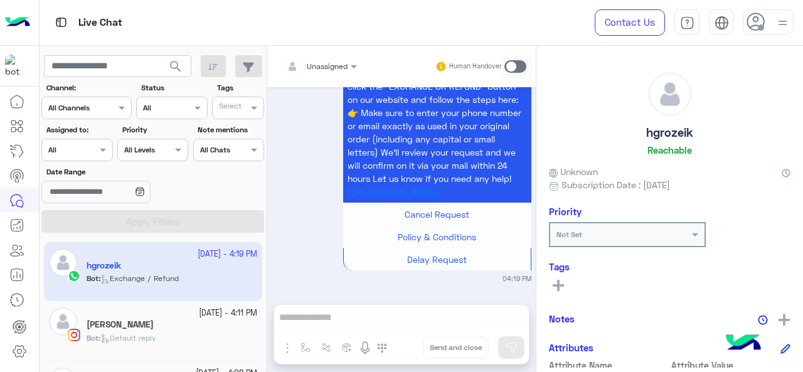
click at [94, 144] on div at bounding box center [77, 148] width 70 height 12
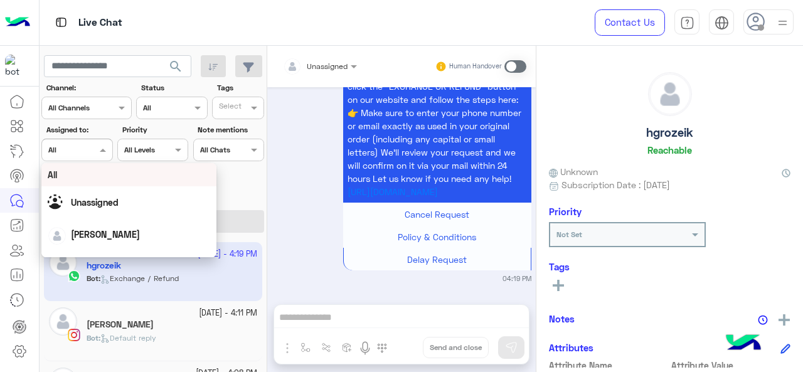
click at [119, 174] on div "All" at bounding box center [129, 174] width 163 height 13
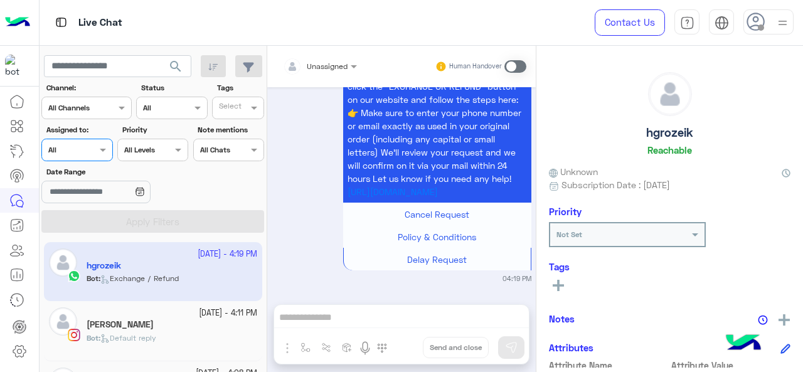
click at [213, 182] on div "Date Range" at bounding box center [154, 186] width 228 height 40
